Goal: Task Accomplishment & Management: Complete application form

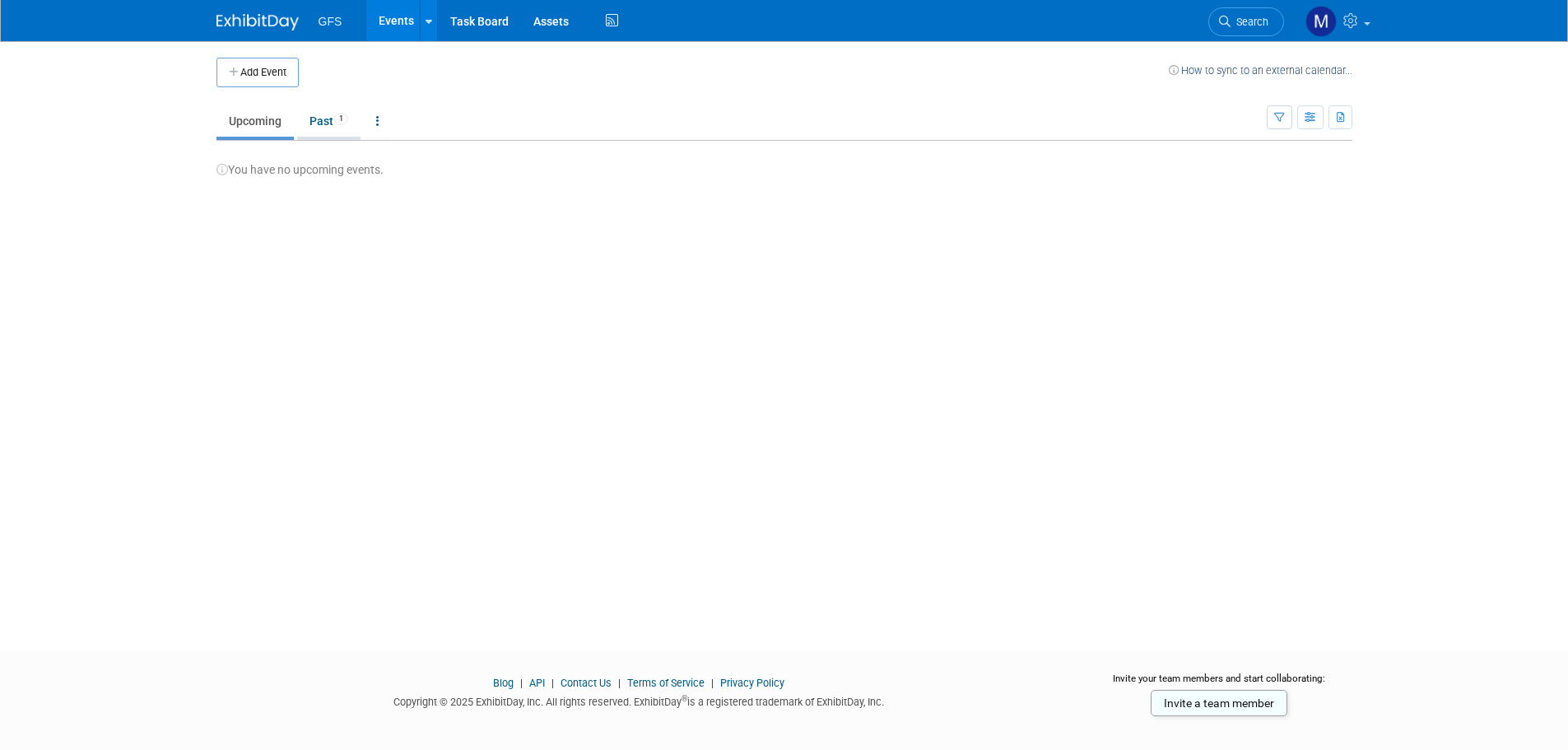
click at [330, 117] on link "Past 1" at bounding box center [329, 121] width 63 height 32
click at [260, 115] on link "Upcoming" at bounding box center [255, 121] width 77 height 32
click at [270, 67] on button "Add Event" at bounding box center [257, 72] width 82 height 30
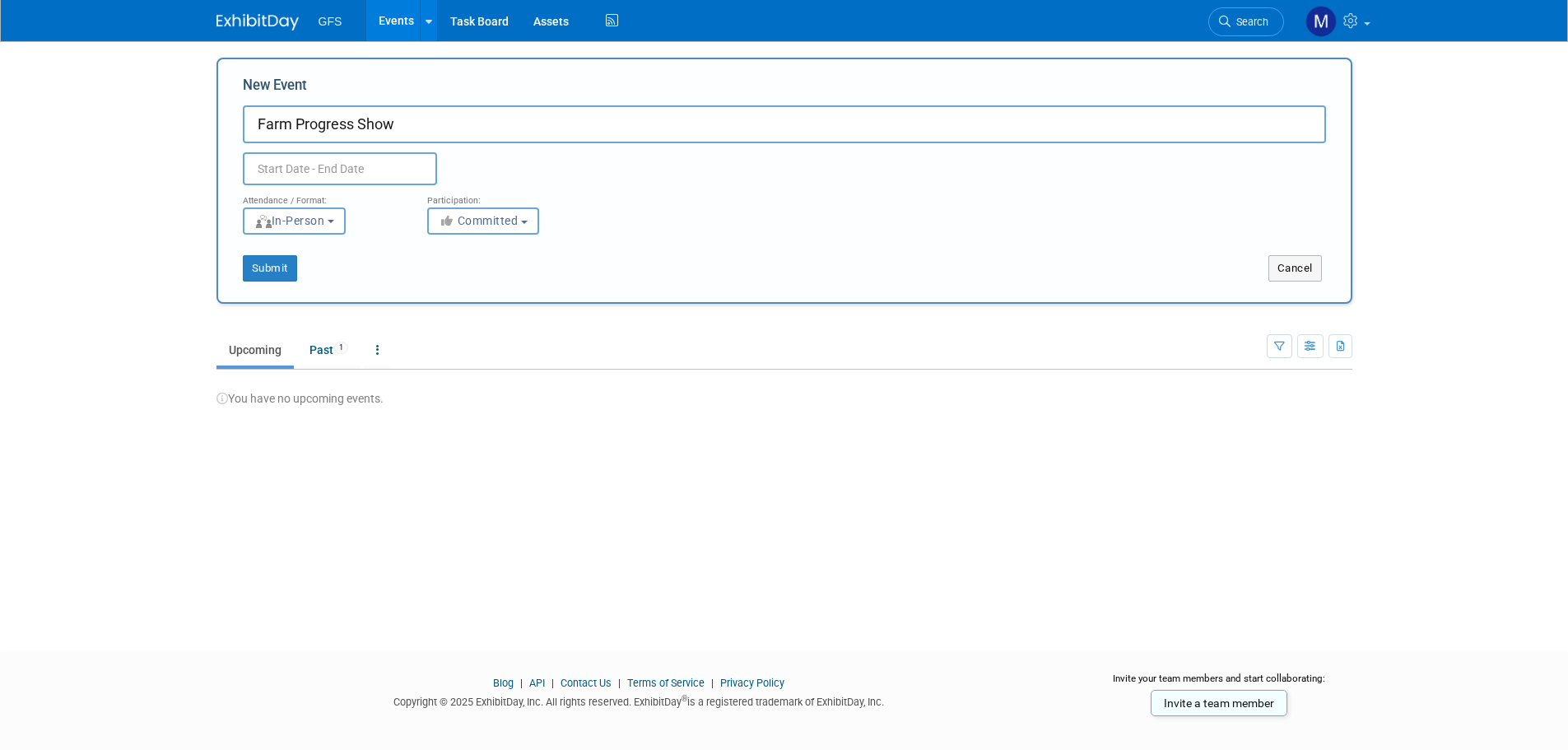
type input "Farm Progress Show"
click at [315, 158] on input "text" at bounding box center [340, 168] width 195 height 33
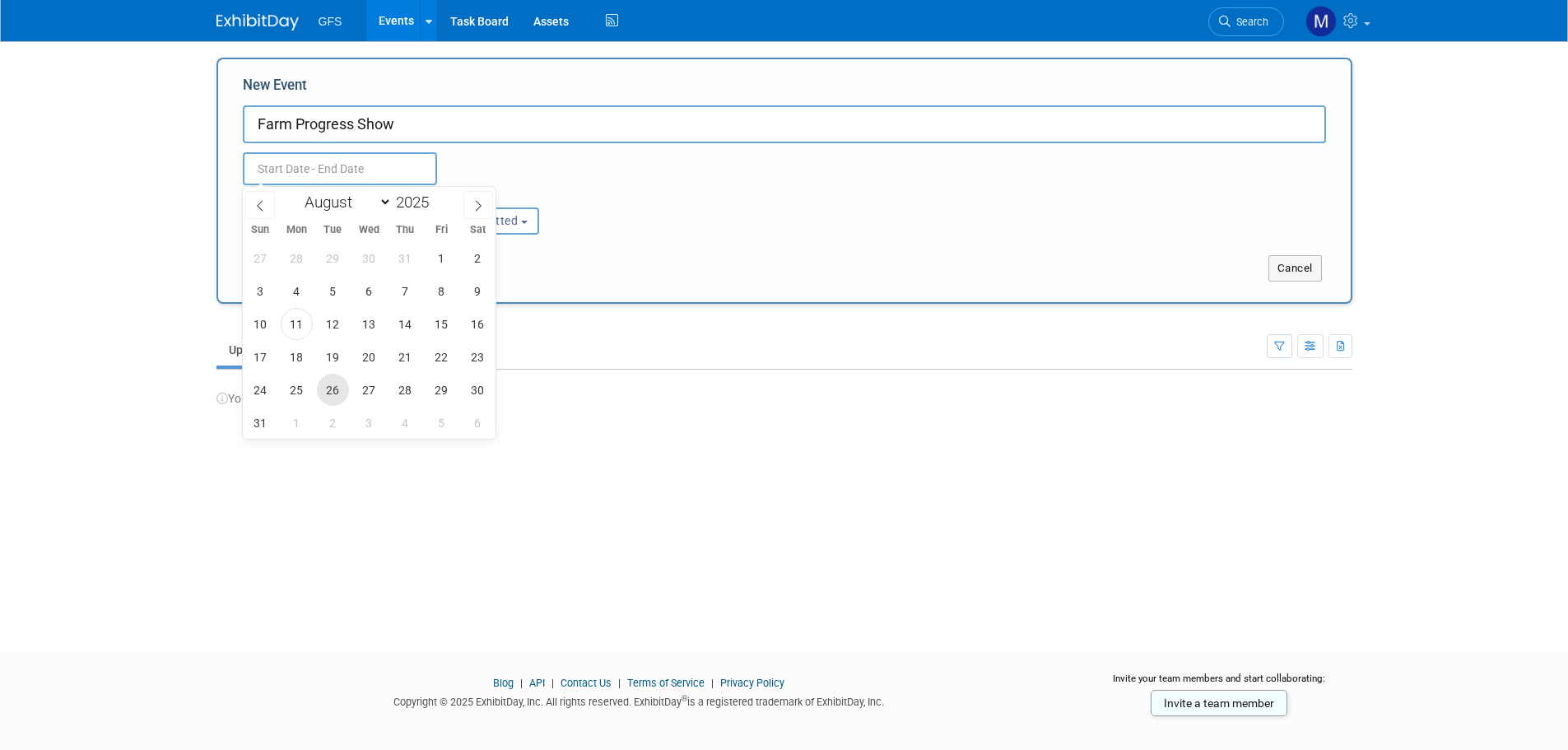
click at [331, 393] on span "26" at bounding box center [333, 390] width 32 height 32
click at [409, 387] on span "28" at bounding box center [405, 390] width 32 height 32
type input "[DATE] to [DATE]"
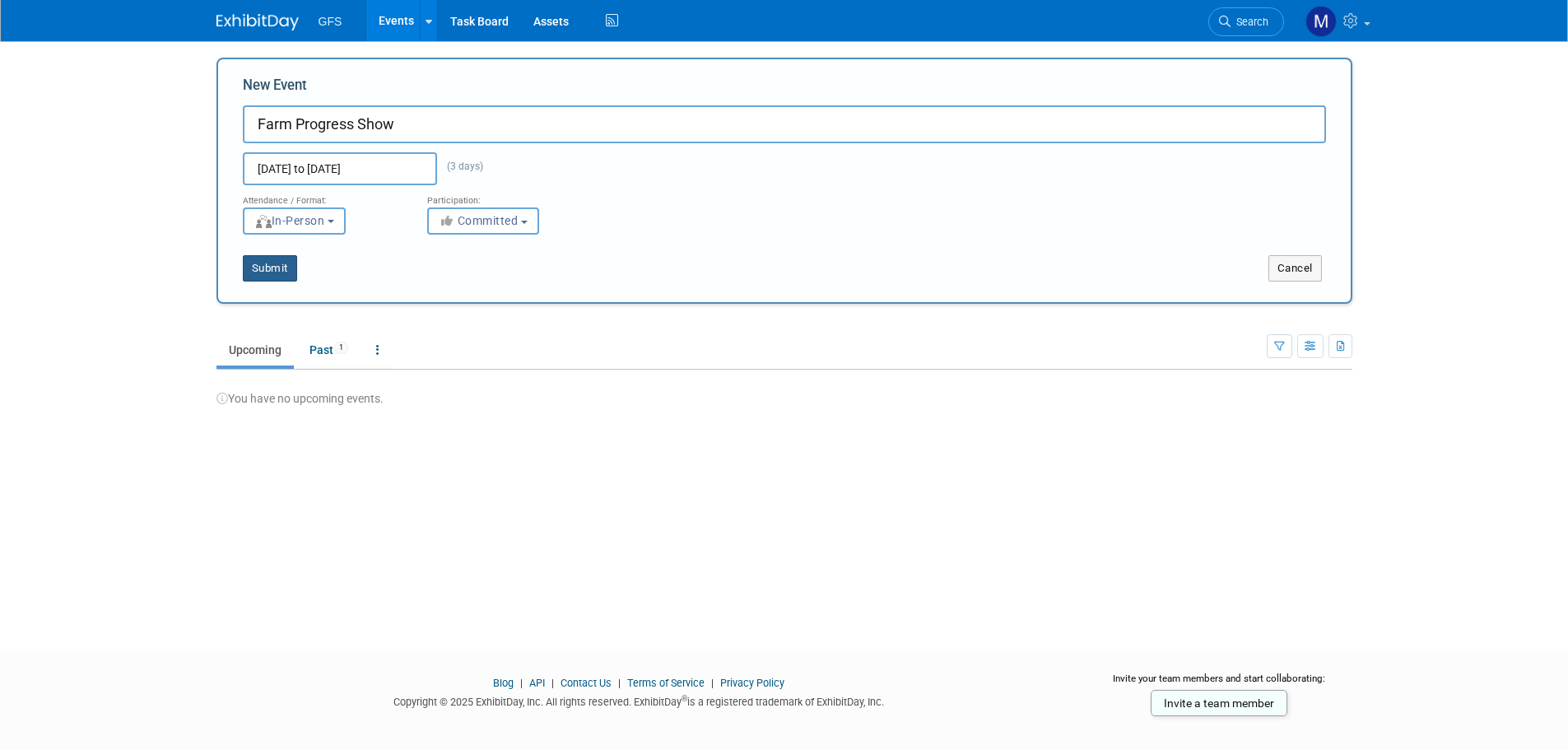
click at [279, 272] on button "Submit" at bounding box center [270, 267] width 54 height 26
